Goal: Transaction & Acquisition: Purchase product/service

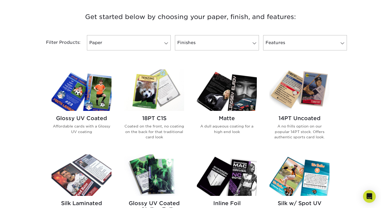
scroll to position [200, 0]
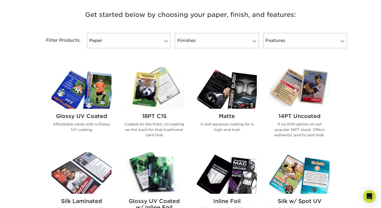
click at [155, 96] on img at bounding box center [154, 87] width 60 height 41
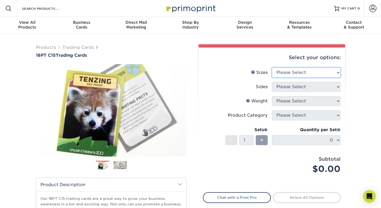
select select "2.50x3.50"
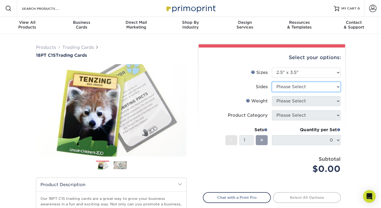
select select "13abbda7-1d64-4f25-8bb2-c179b224825d"
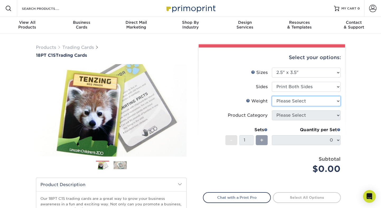
select select "18PTC1S"
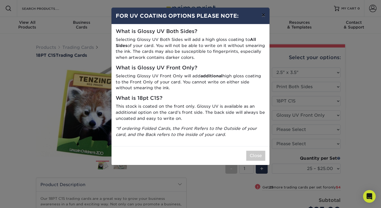
click at [263, 17] on button "×" at bounding box center [263, 15] width 12 height 15
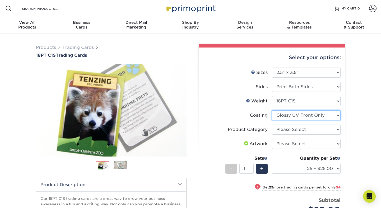
select select "-1"
select select
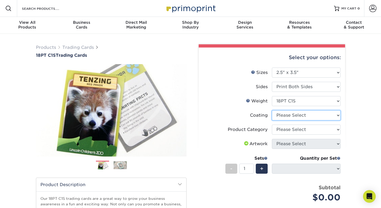
select select "3e7618de-abca-4bda-9f97-8b9129e913d8"
select select "-1"
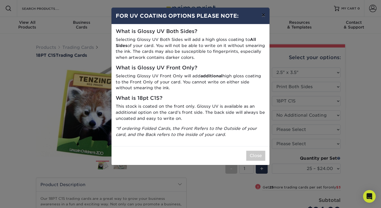
click at [263, 14] on button "×" at bounding box center [263, 15] width 12 height 15
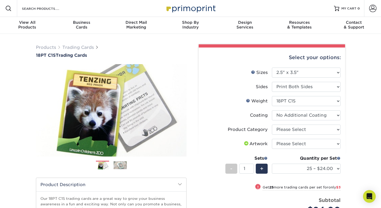
scroll to position [43, 0]
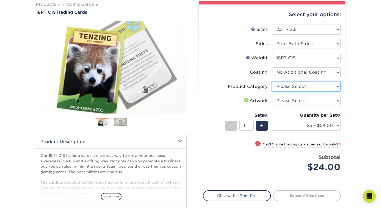
select select "c2f9bce9-36c2-409d-b101-c29d9d031e18"
select select "upload"
